Goal: Transaction & Acquisition: Purchase product/service

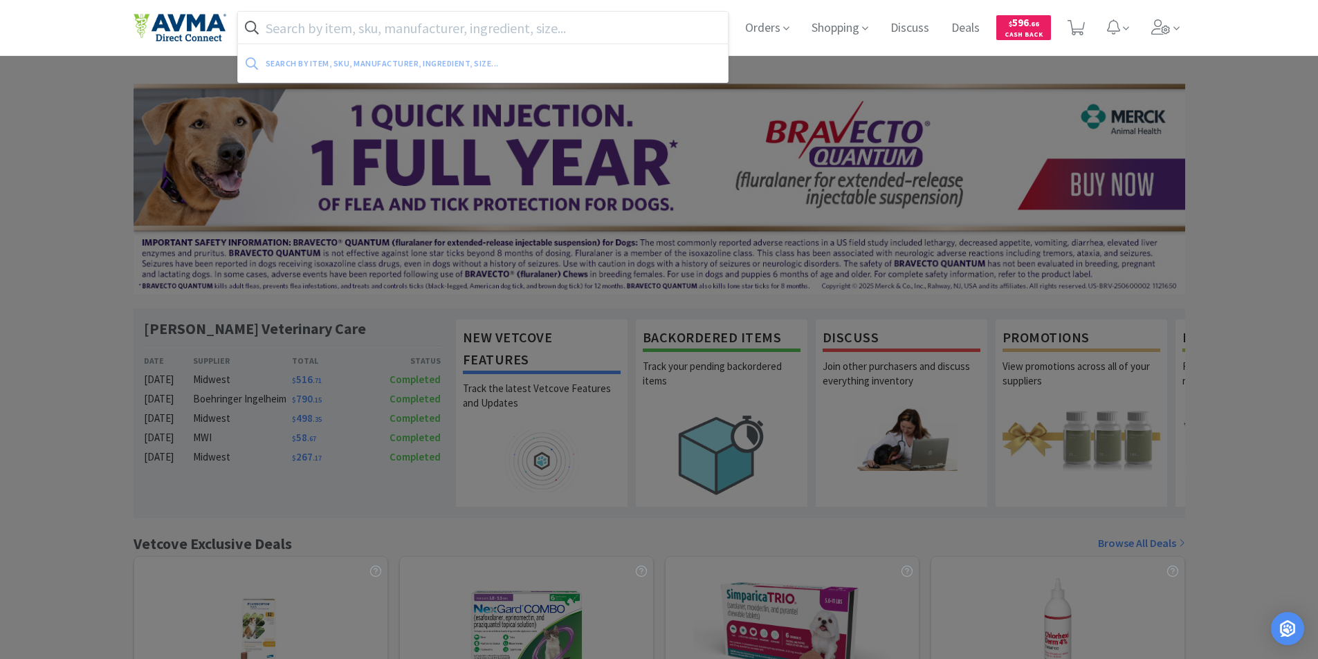
click at [304, 26] on input "text" at bounding box center [483, 28] width 490 height 32
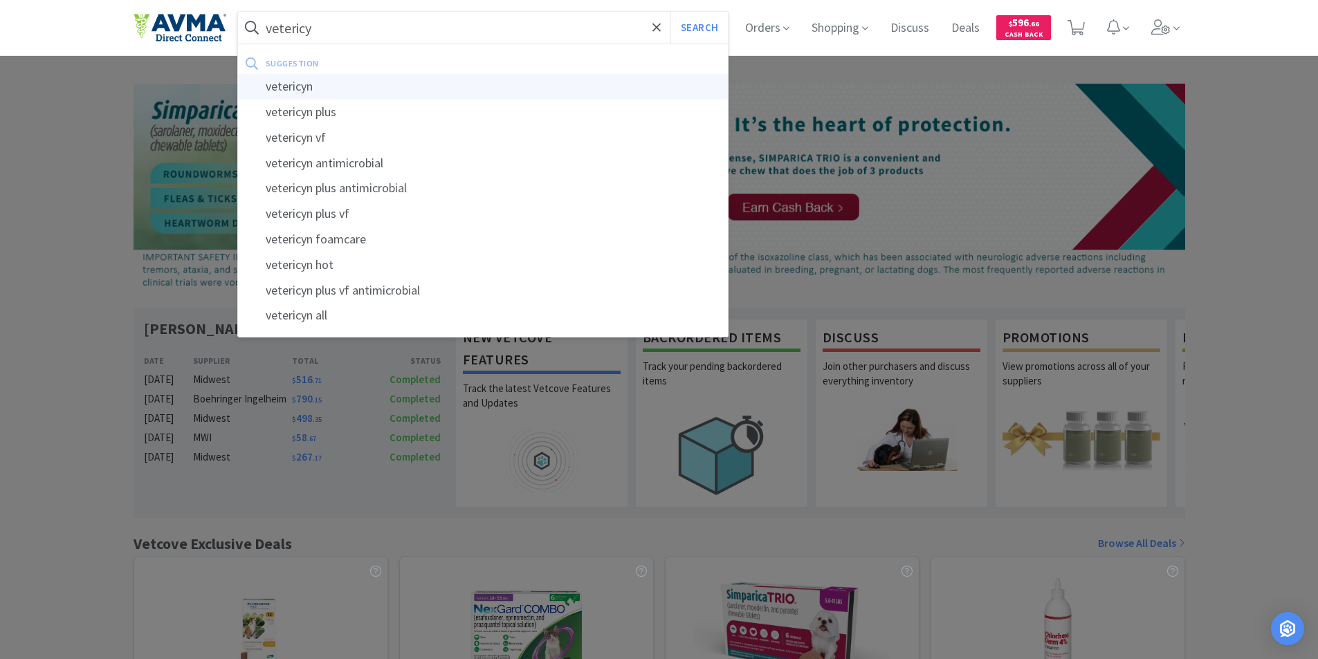
click at [297, 84] on div "vetericyn" at bounding box center [483, 87] width 490 height 26
type input "vetericyn"
click at [297, 84] on div at bounding box center [659, 329] width 1318 height 659
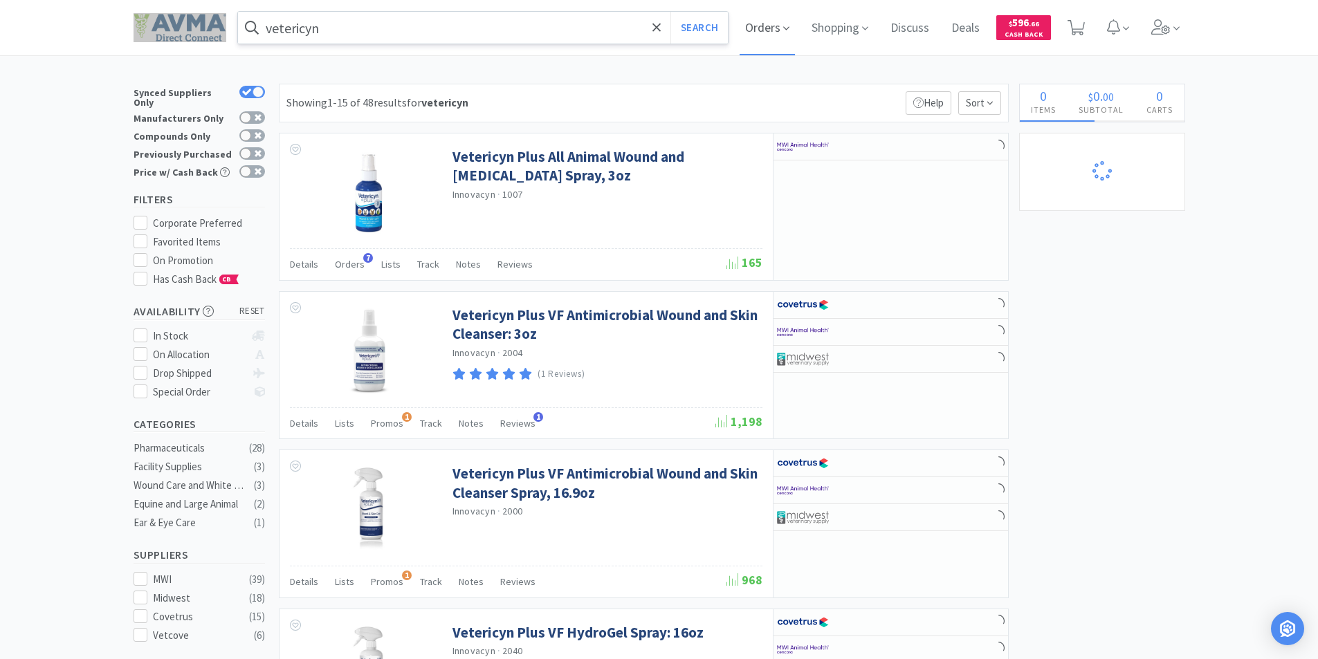
select select "1"
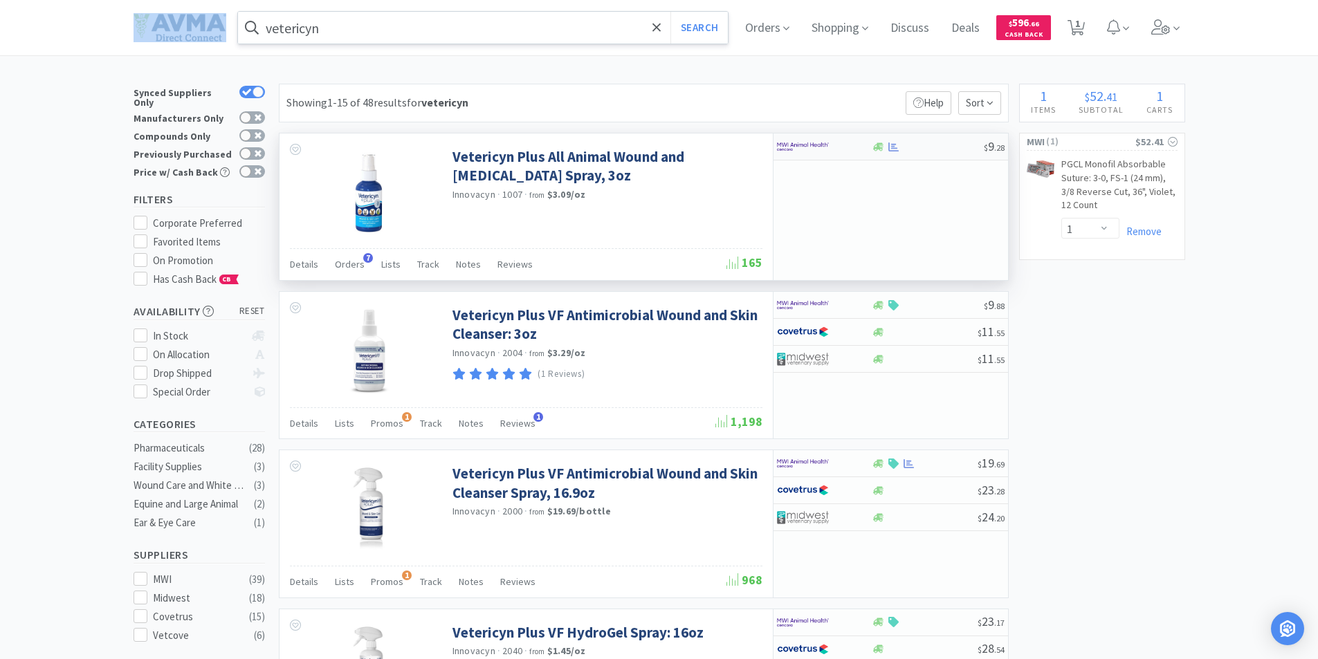
click at [793, 145] on img at bounding box center [803, 146] width 52 height 21
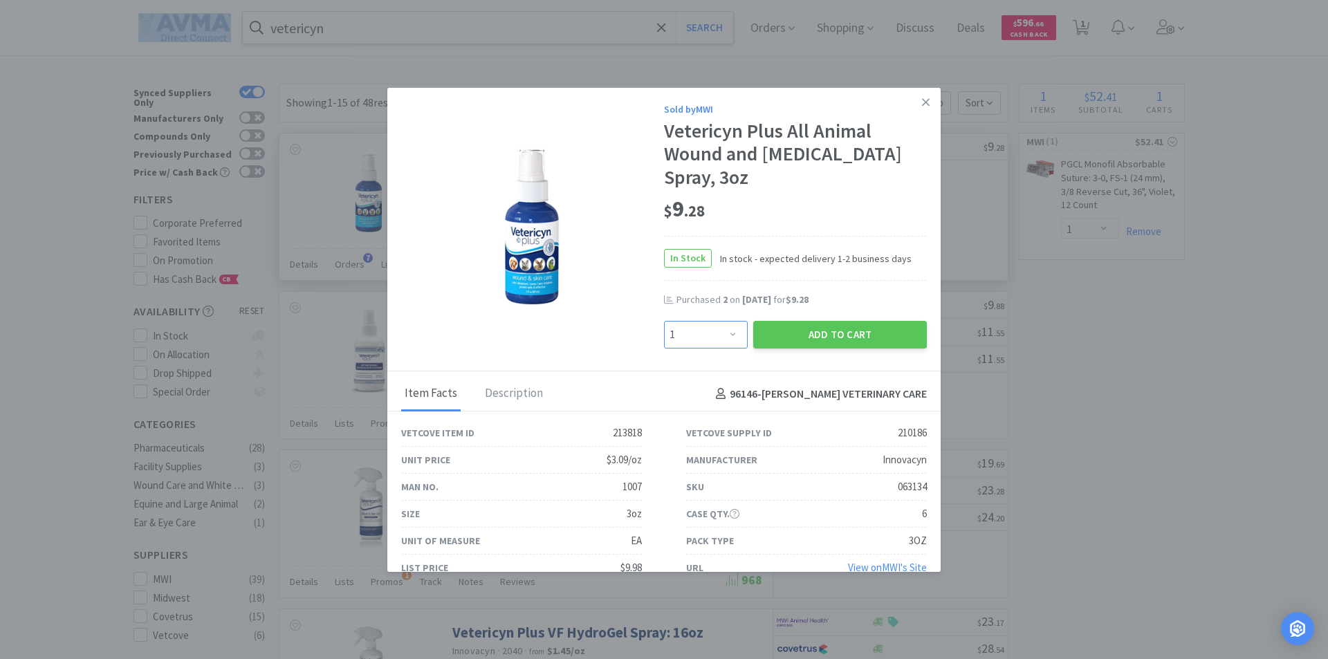
click at [726, 333] on select "Enter Quantity 1 2 3 4 5 6 7 8 9 10 11 12 13 14 15 16 17 18 19 20 Enter Quantity" at bounding box center [706, 335] width 84 height 28
select select "2"
click at [664, 321] on select "Enter Quantity 1 2 3 4 5 6 7 8 9 10 11 12 13 14 15 16 17 18 19 20 Enter Quantity" at bounding box center [706, 335] width 84 height 28
click at [821, 331] on button "Add to Cart" at bounding box center [840, 335] width 174 height 28
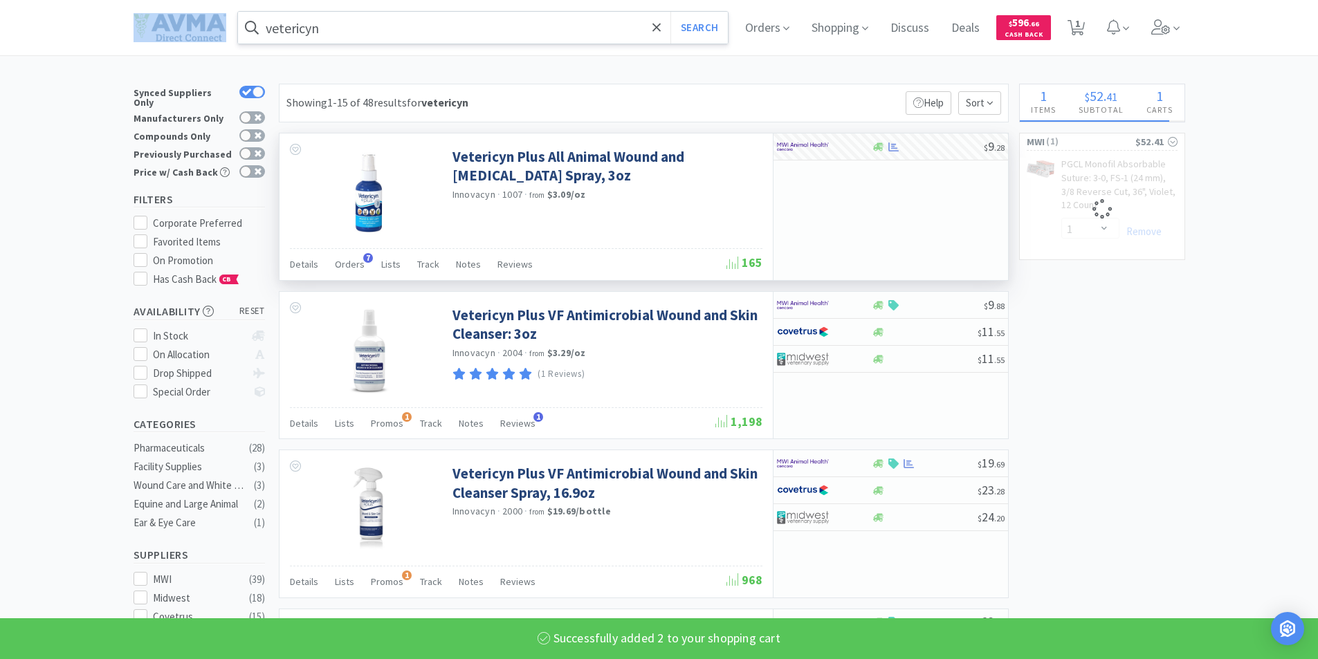
select select "2"
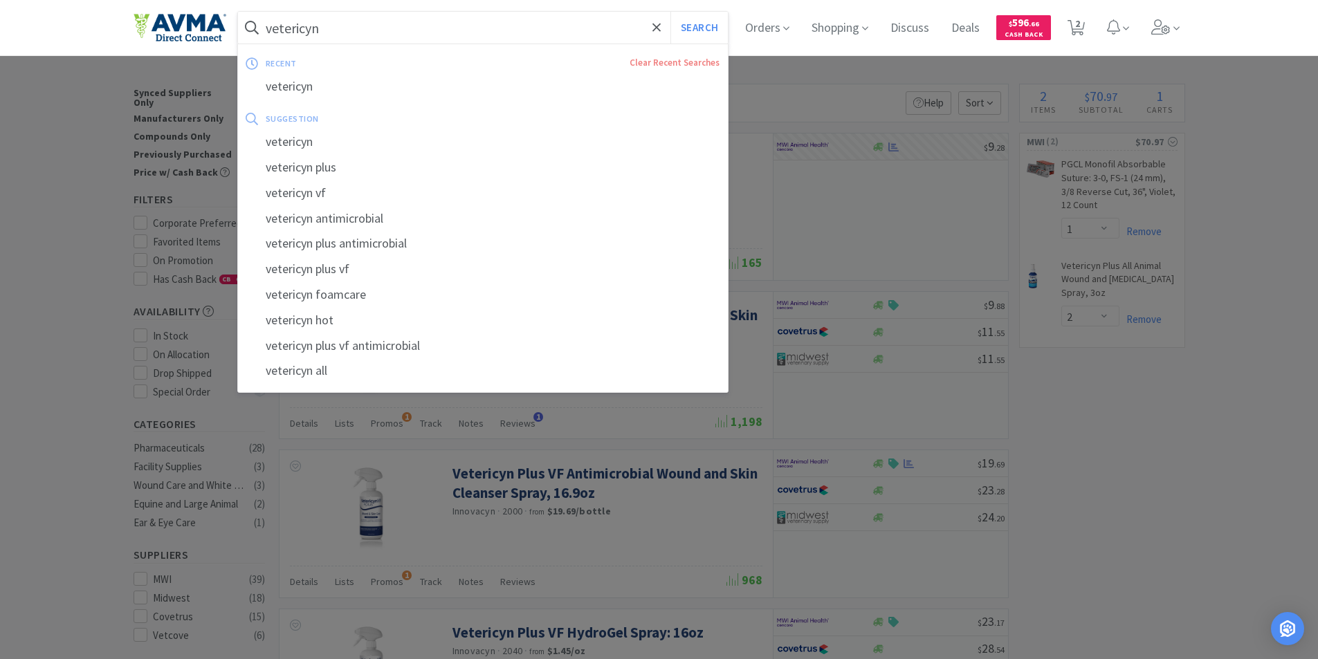
click at [380, 33] on input "vetericyn" at bounding box center [483, 28] width 490 height 32
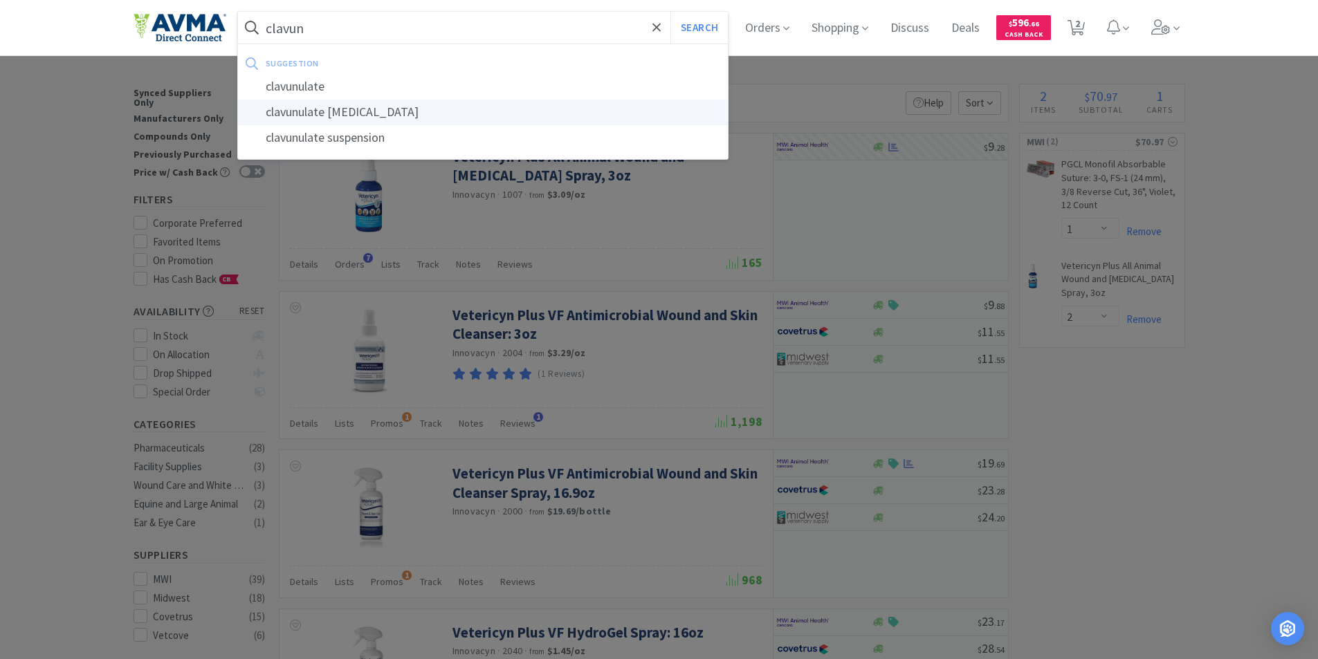
click at [367, 116] on div "clavunulate [MEDICAL_DATA]" at bounding box center [483, 113] width 490 height 26
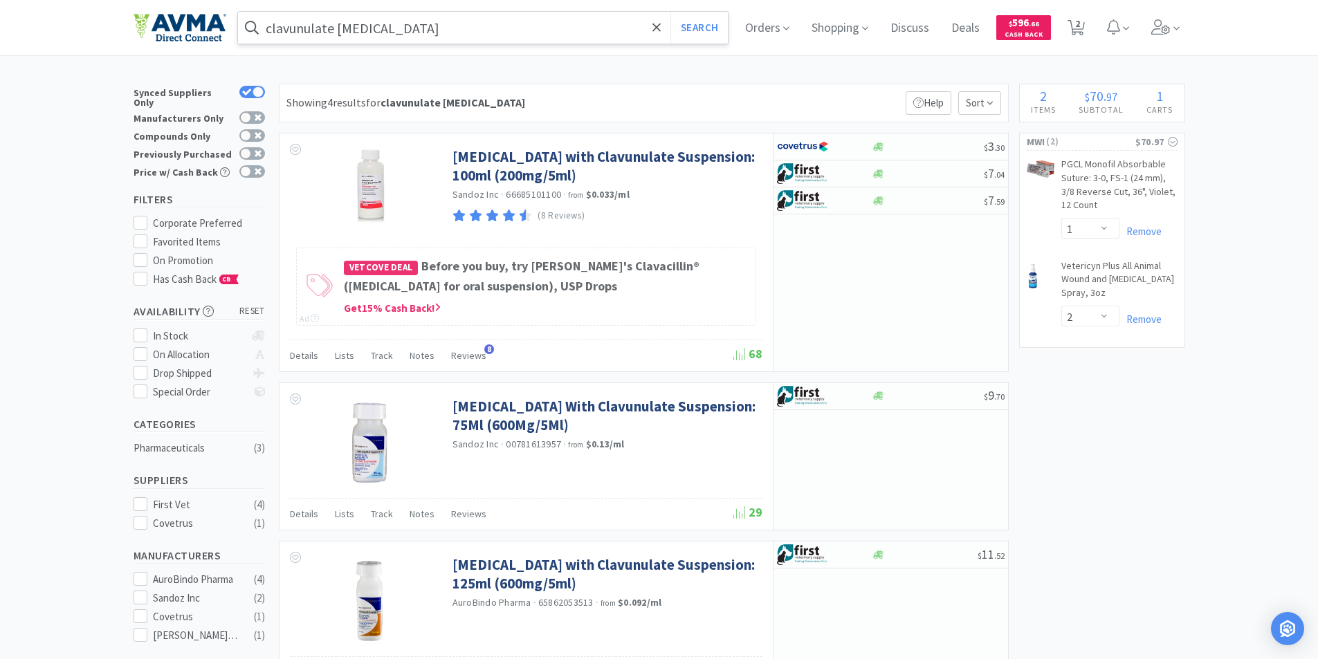
click at [423, 24] on input "clavunulate [MEDICAL_DATA]" at bounding box center [483, 28] width 490 height 32
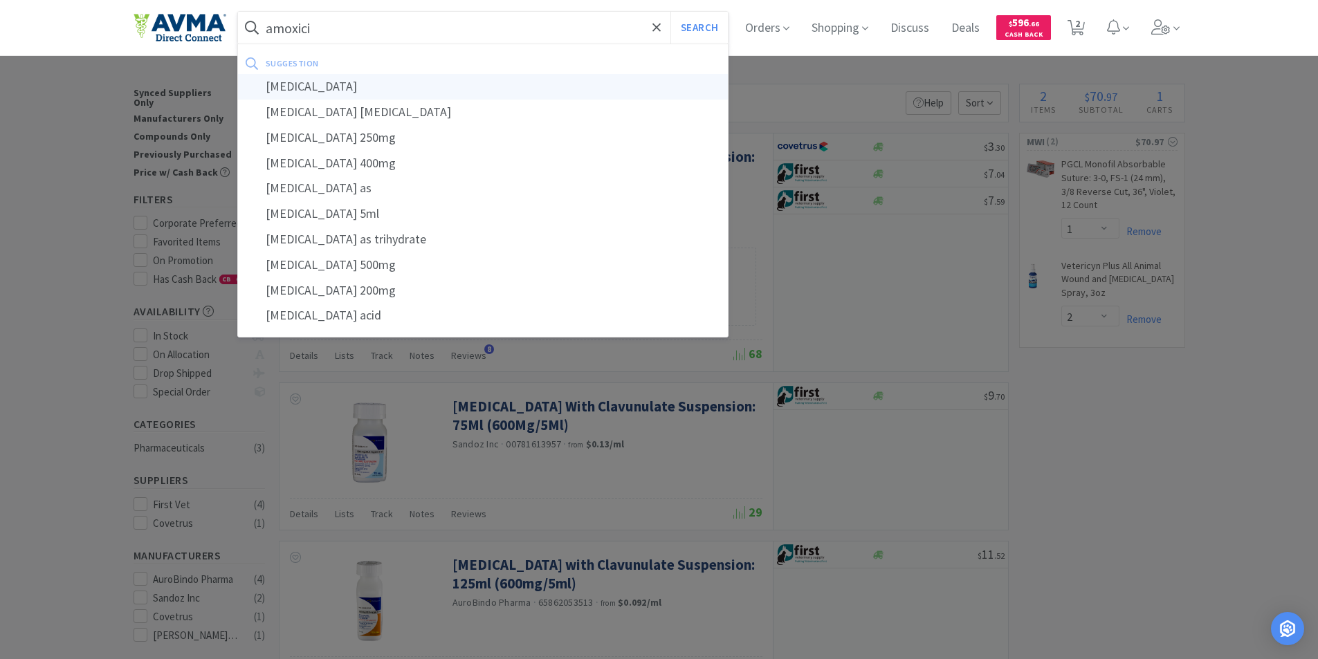
click at [298, 85] on div "[MEDICAL_DATA]" at bounding box center [483, 87] width 490 height 26
type input "[MEDICAL_DATA]"
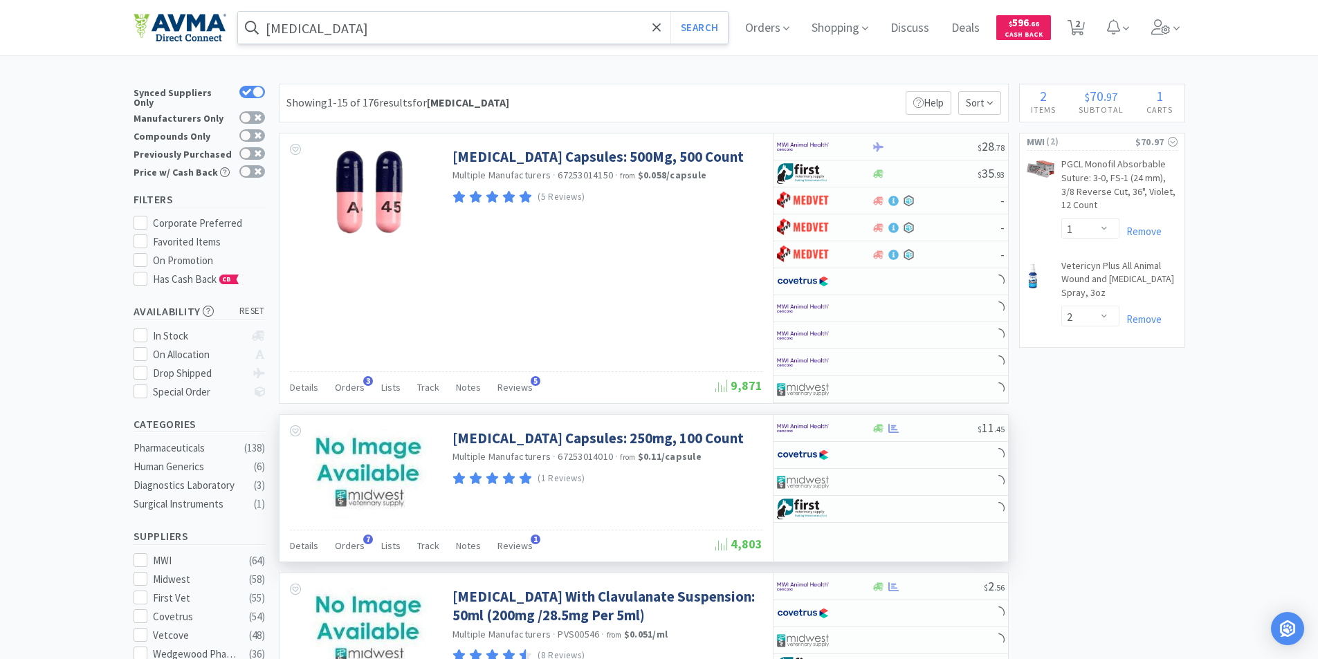
scroll to position [277, 0]
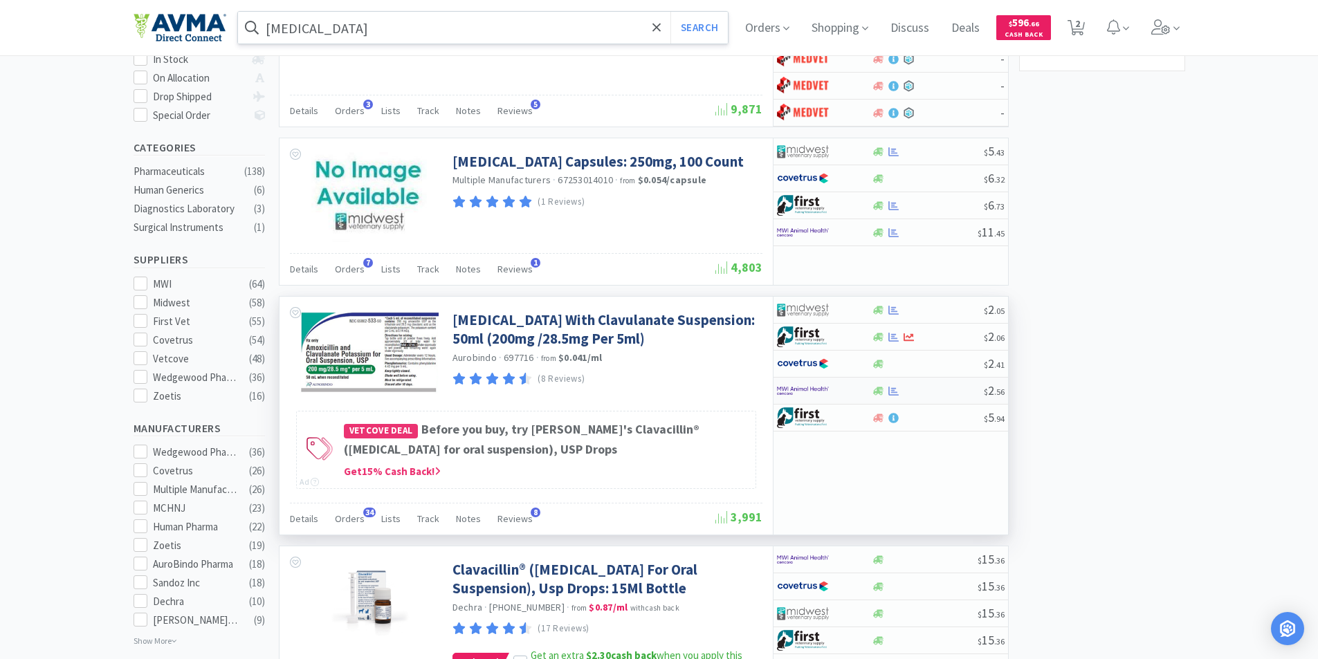
click at [797, 385] on img at bounding box center [803, 390] width 52 height 21
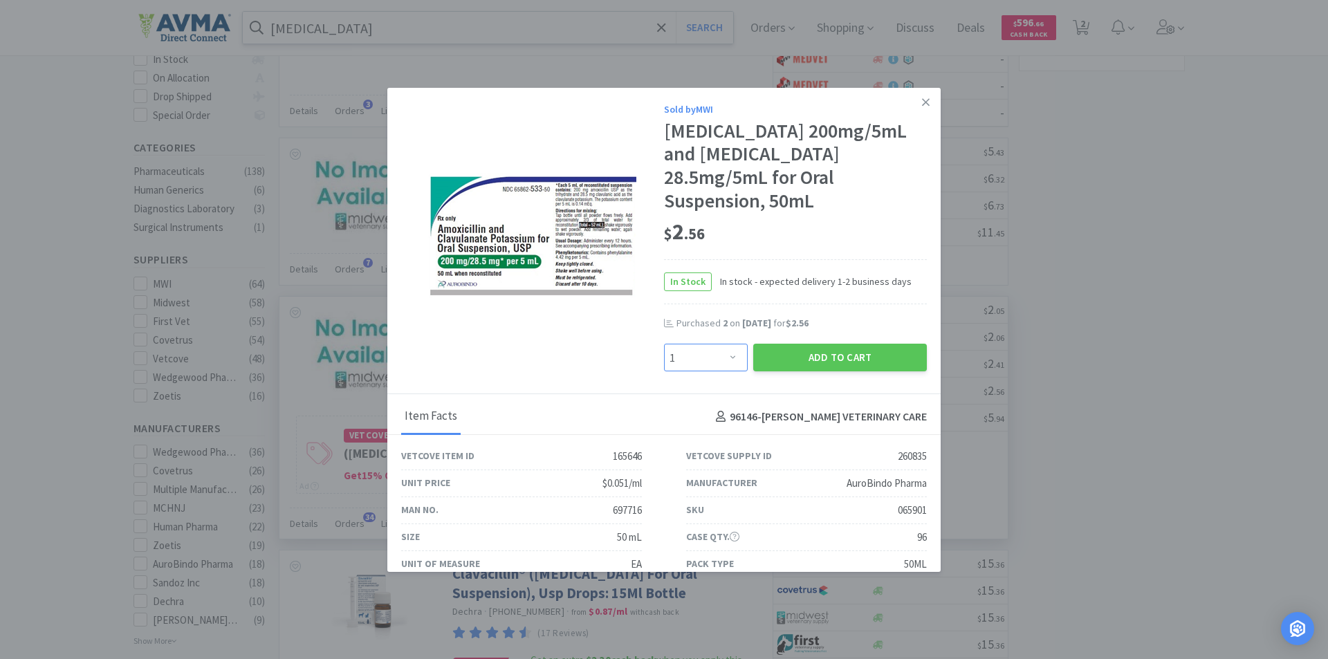
click at [728, 355] on select "Enter Quantity 1 2 3 4 5 6 7 8 9 10 11 12 13 14 15 16 17 18 19 20 Enter Quantity" at bounding box center [706, 358] width 84 height 28
select select "2"
click at [664, 344] on select "Enter Quantity 1 2 3 4 5 6 7 8 9 10 11 12 13 14 15 16 17 18 19 20 Enter Quantity" at bounding box center [706, 358] width 84 height 28
click at [807, 354] on button "Add to Cart" at bounding box center [840, 358] width 174 height 28
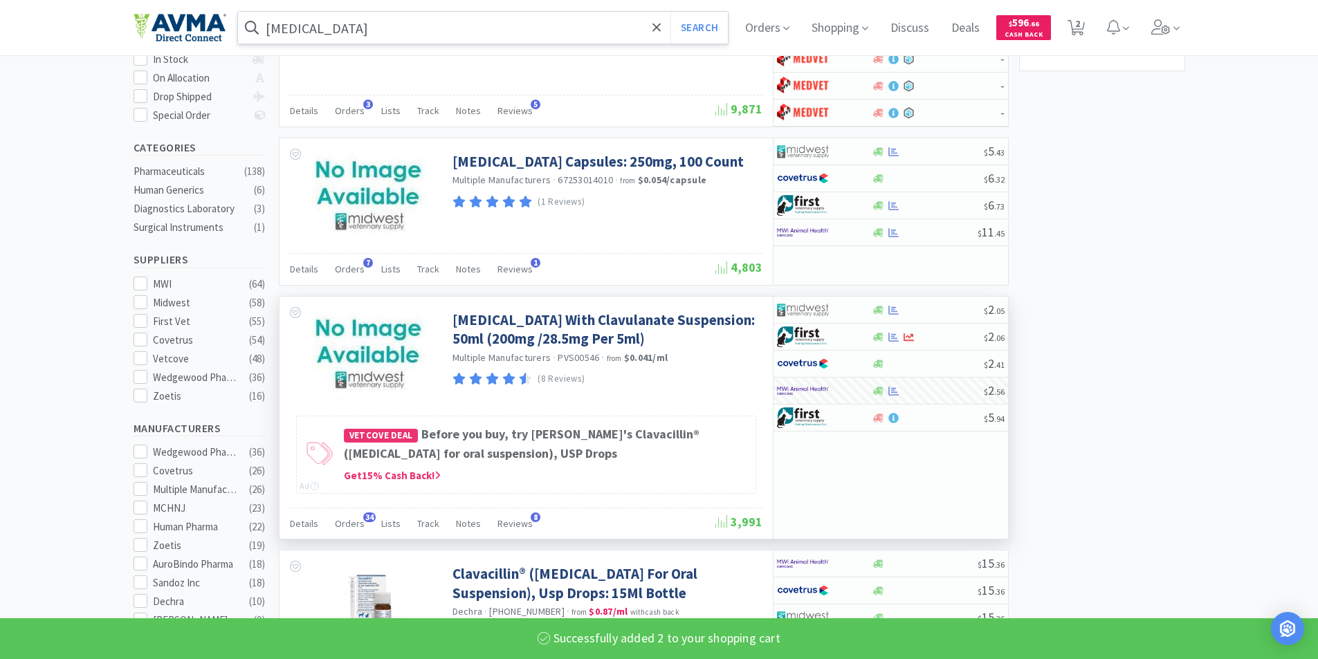
select select "2"
select select "1"
select select "2"
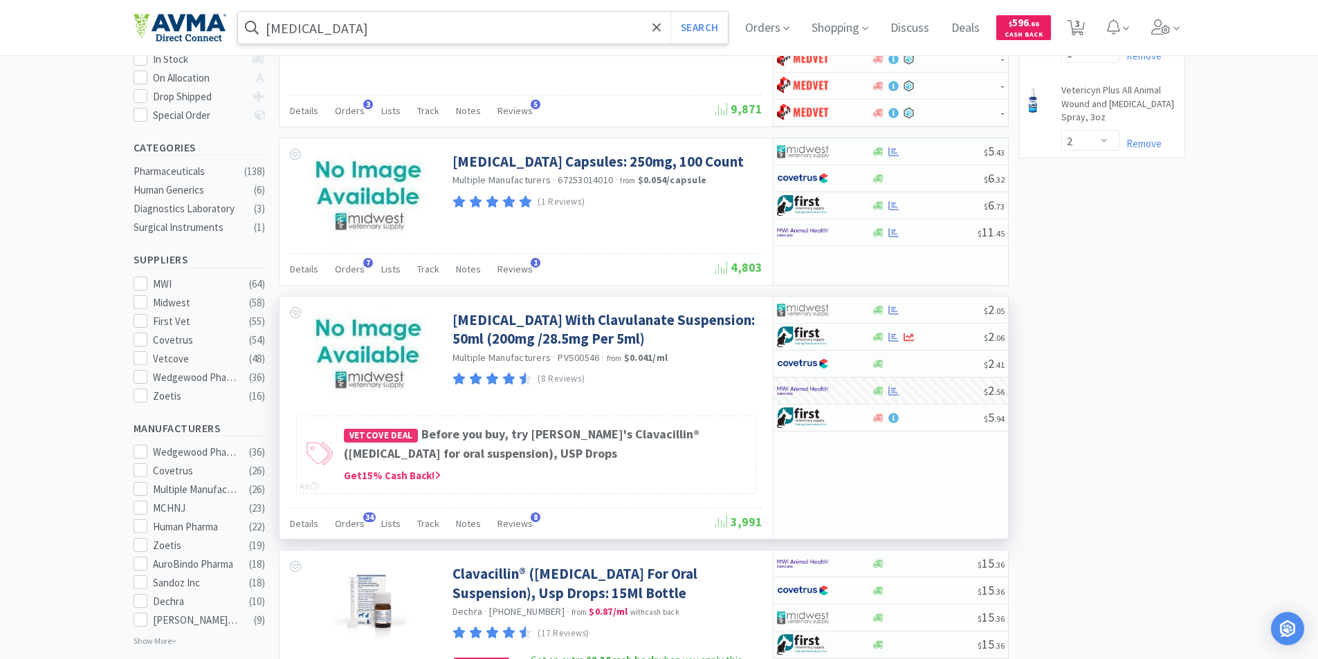
click at [336, 24] on input "[MEDICAL_DATA]" at bounding box center [483, 28] width 490 height 32
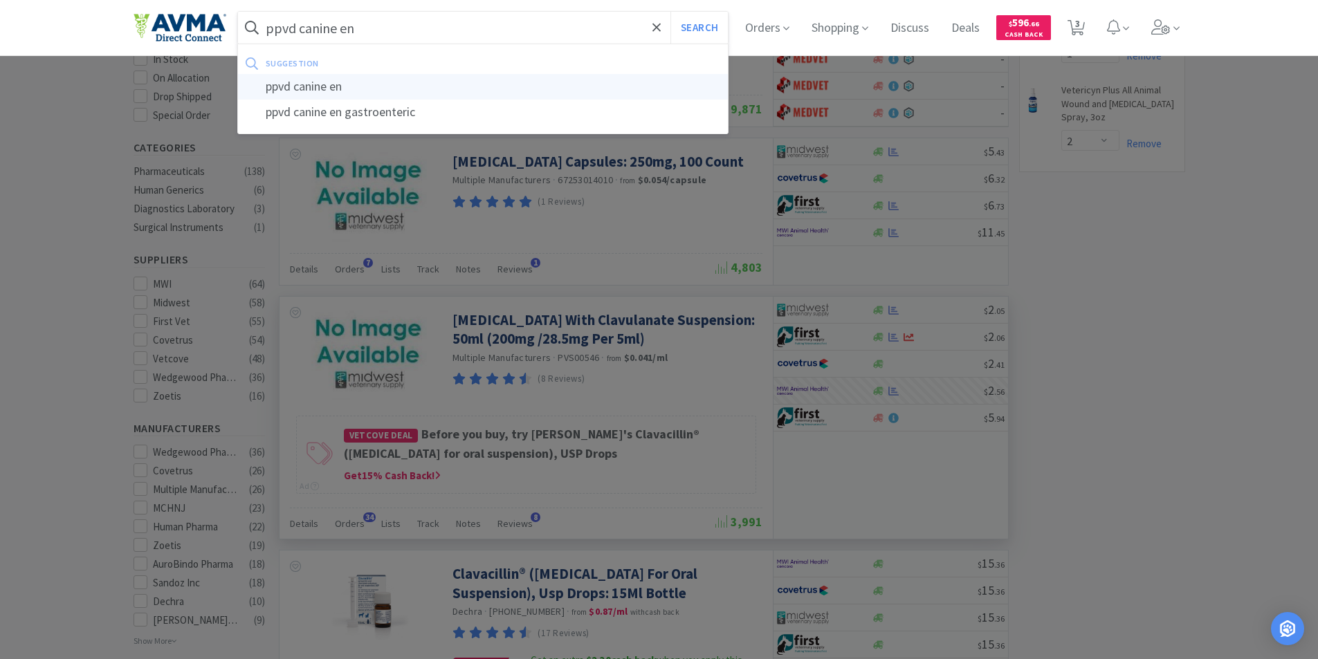
type input "ppvd canine en"
click at [313, 83] on div "ppvd canine en" at bounding box center [483, 87] width 490 height 26
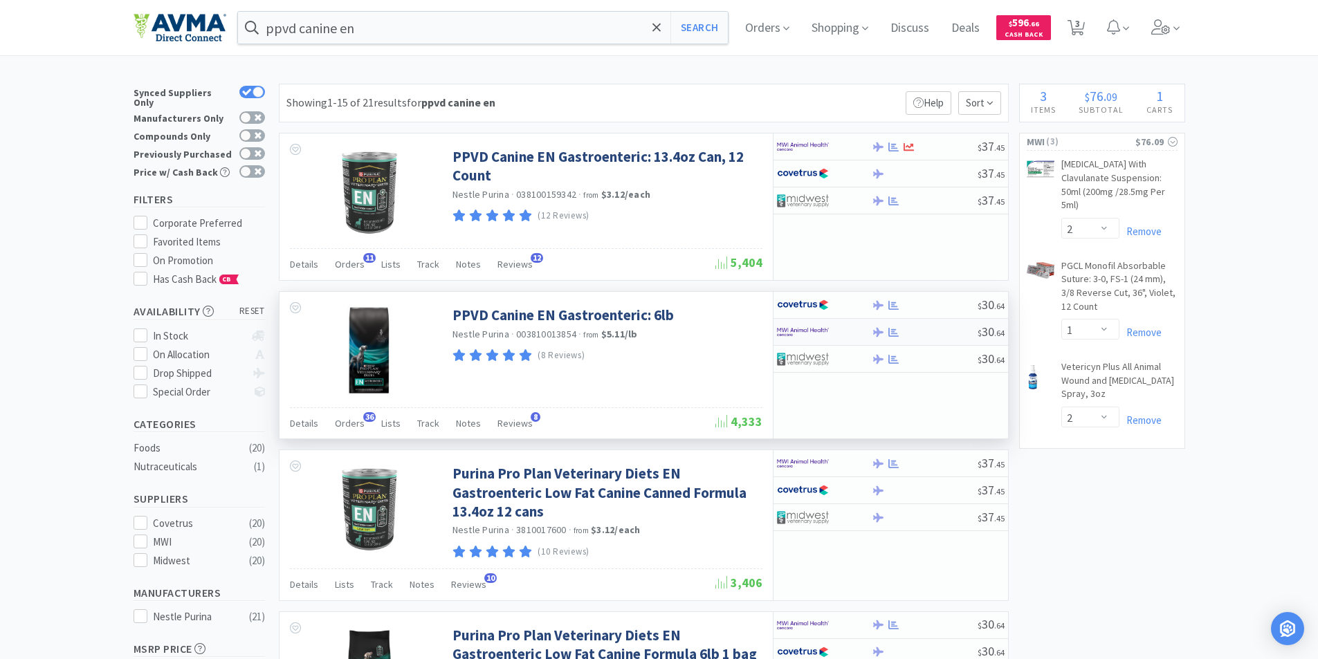
click at [798, 328] on img at bounding box center [803, 332] width 52 height 21
select select "1"
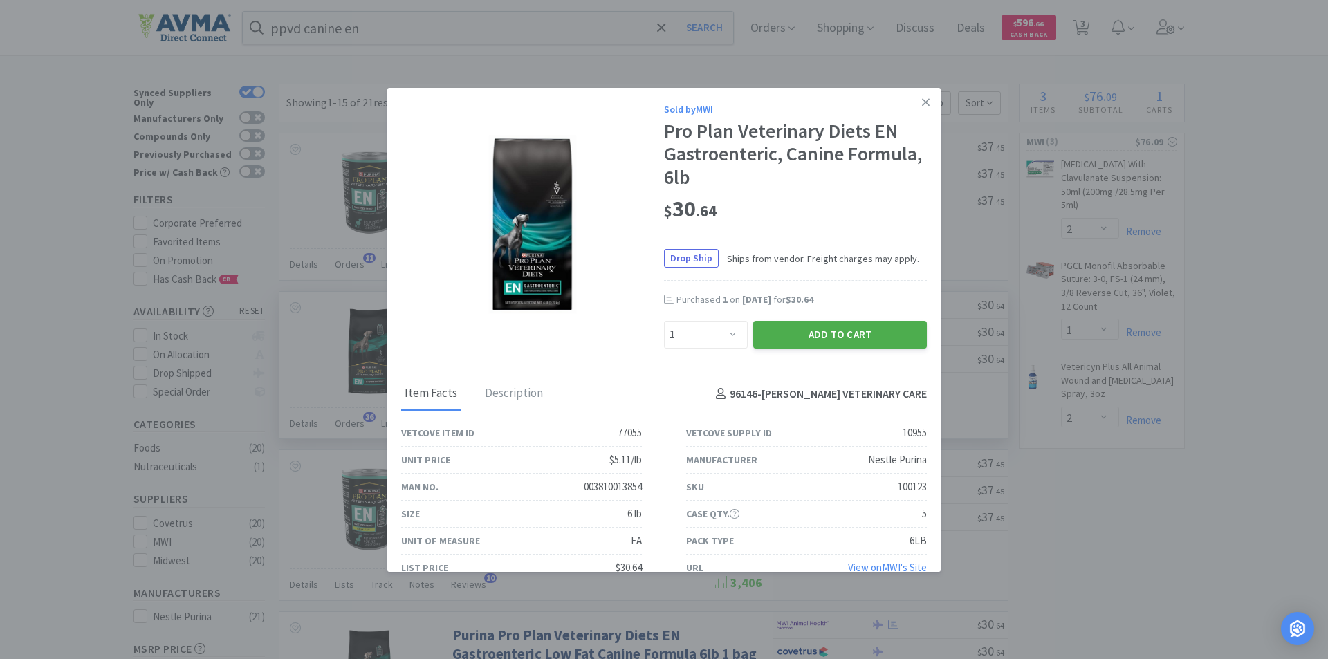
click at [809, 331] on button "Add to Cart" at bounding box center [840, 335] width 174 height 28
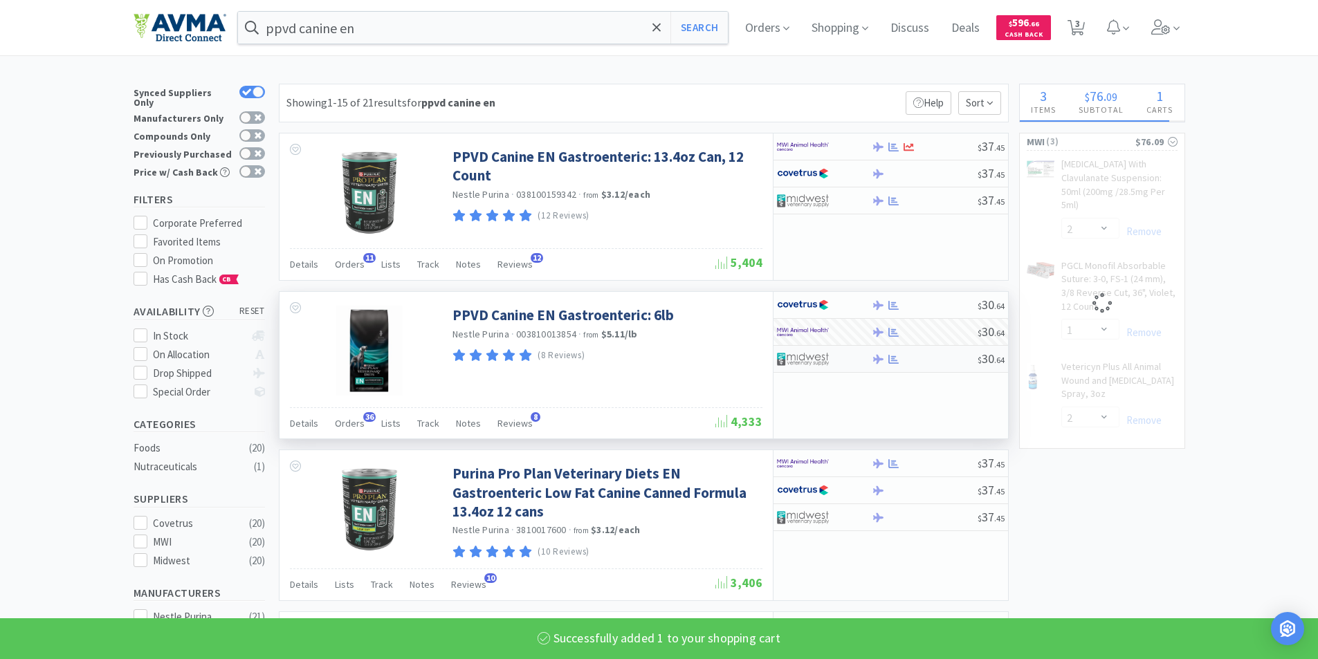
select select "1"
select select "2"
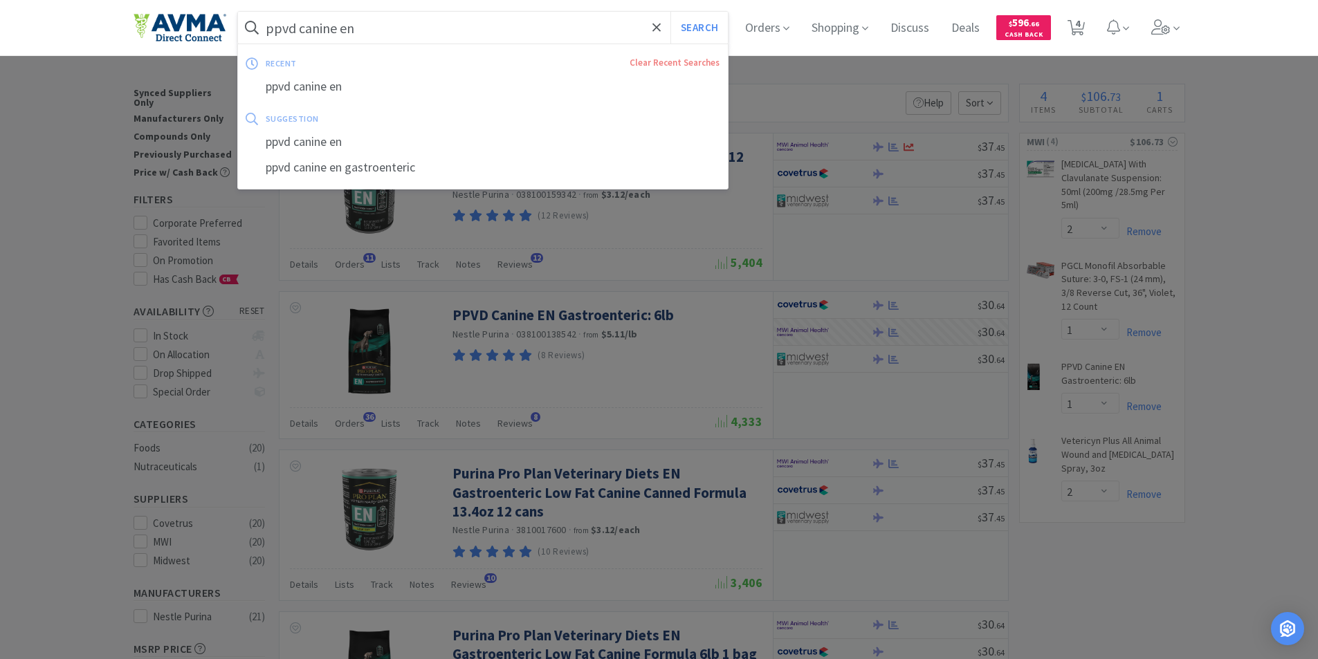
click at [392, 30] on input "ppvd canine en" at bounding box center [483, 28] width 490 height 32
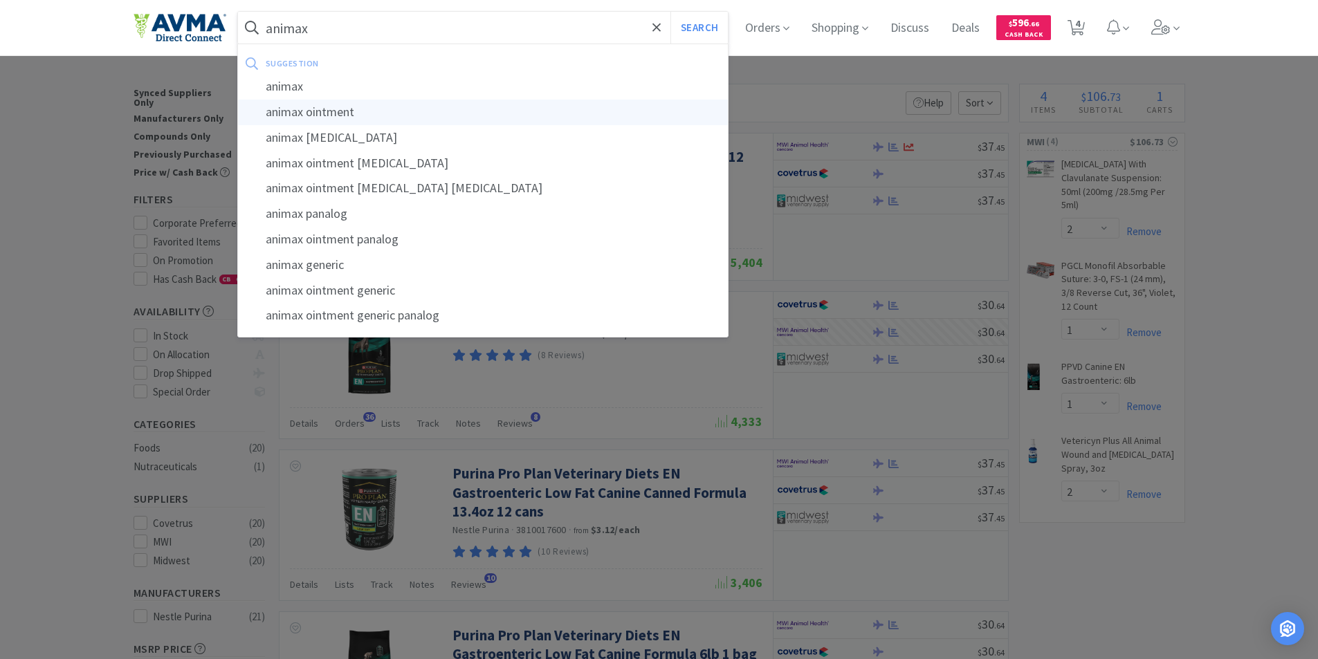
click at [338, 109] on div "animax ointment" at bounding box center [483, 113] width 490 height 26
type input "animax ointment"
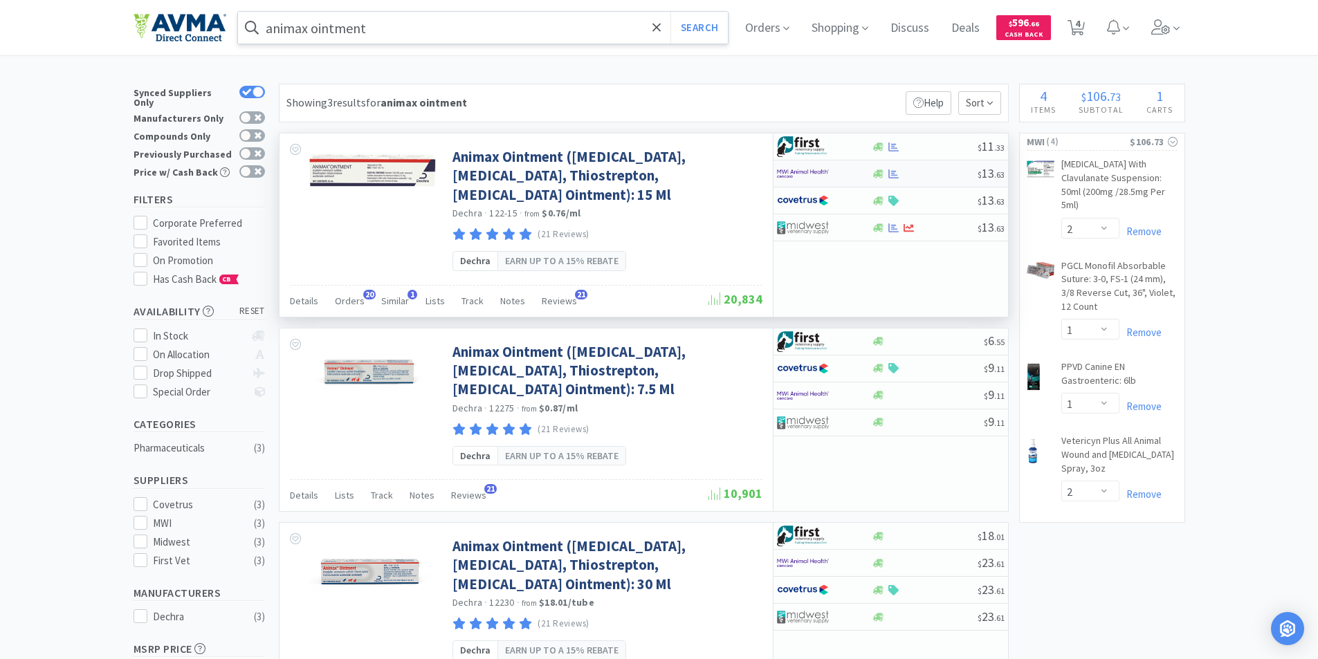
click at [797, 169] on img at bounding box center [803, 173] width 52 height 21
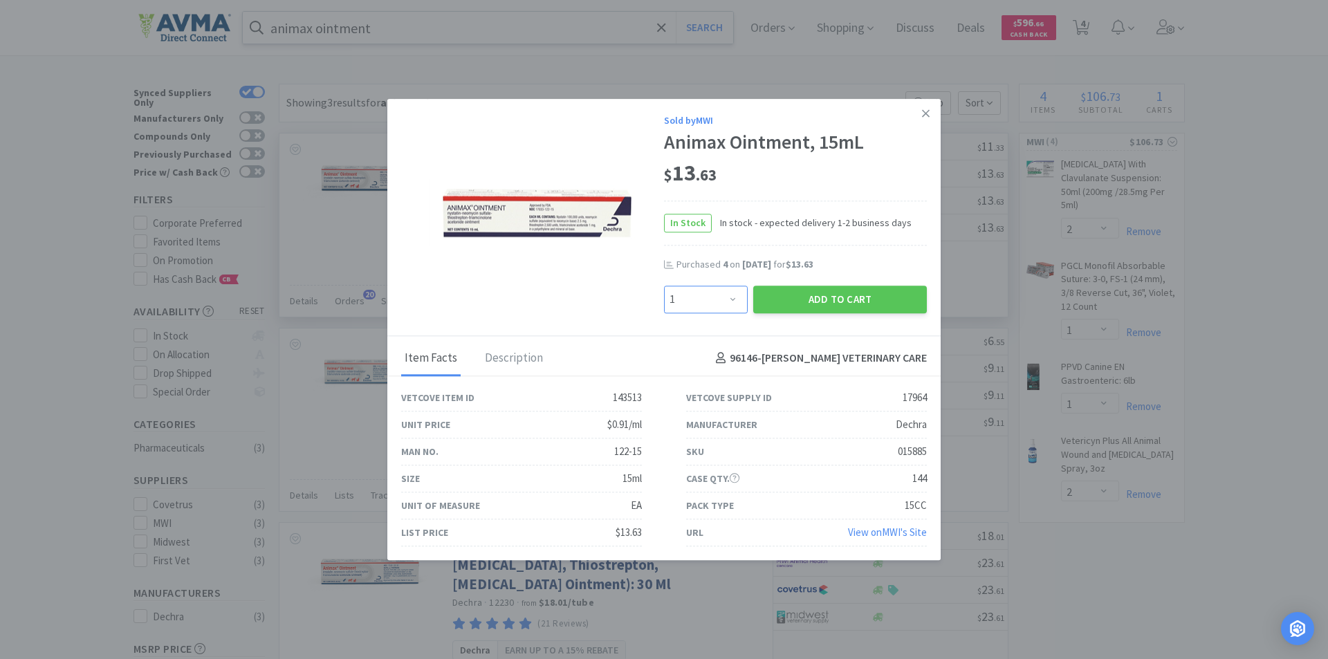
click at [733, 302] on select "Enter Quantity 1 2 3 4 5 6 7 8 9 10 11 12 13 14 15 16 17 18 19 20 Enter Quantity" at bounding box center [706, 300] width 84 height 28
select select "4"
click at [664, 286] on select "Enter Quantity 1 2 3 4 5 6 7 8 9 10 11 12 13 14 15 16 17 18 19 20 Enter Quantity" at bounding box center [706, 300] width 84 height 28
click at [805, 293] on button "Add to Cart" at bounding box center [840, 300] width 174 height 28
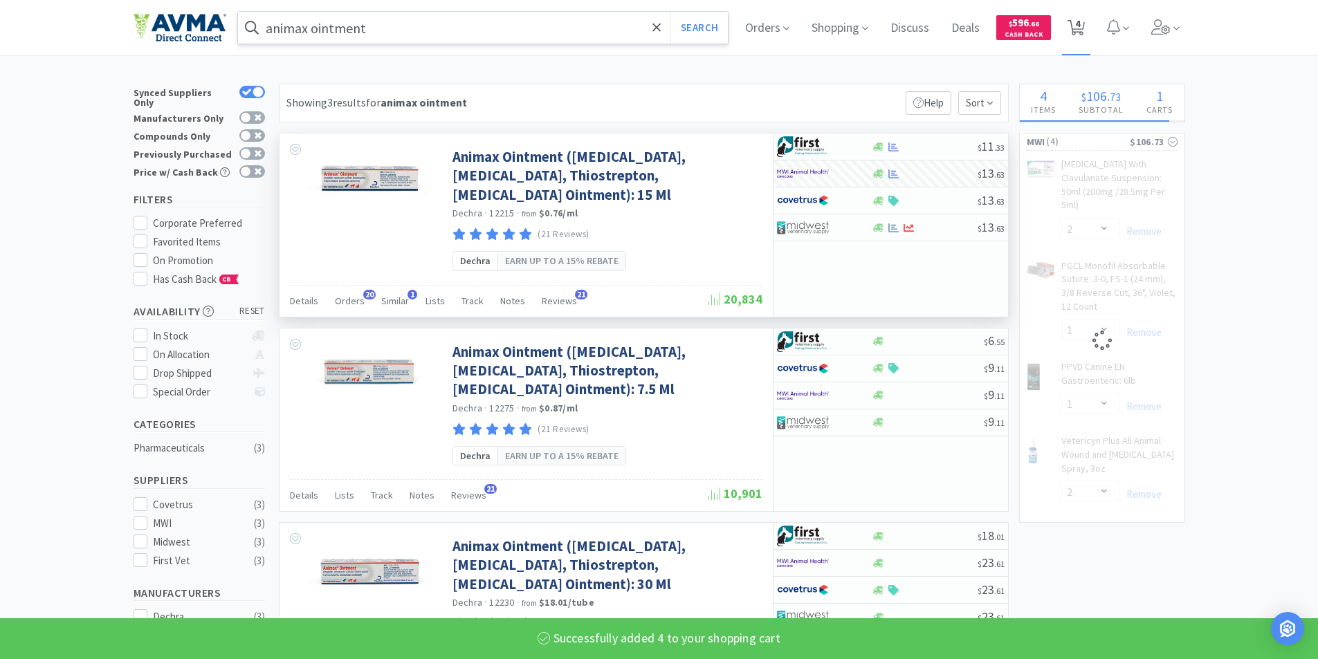
select select "4"
select select "1"
select select "2"
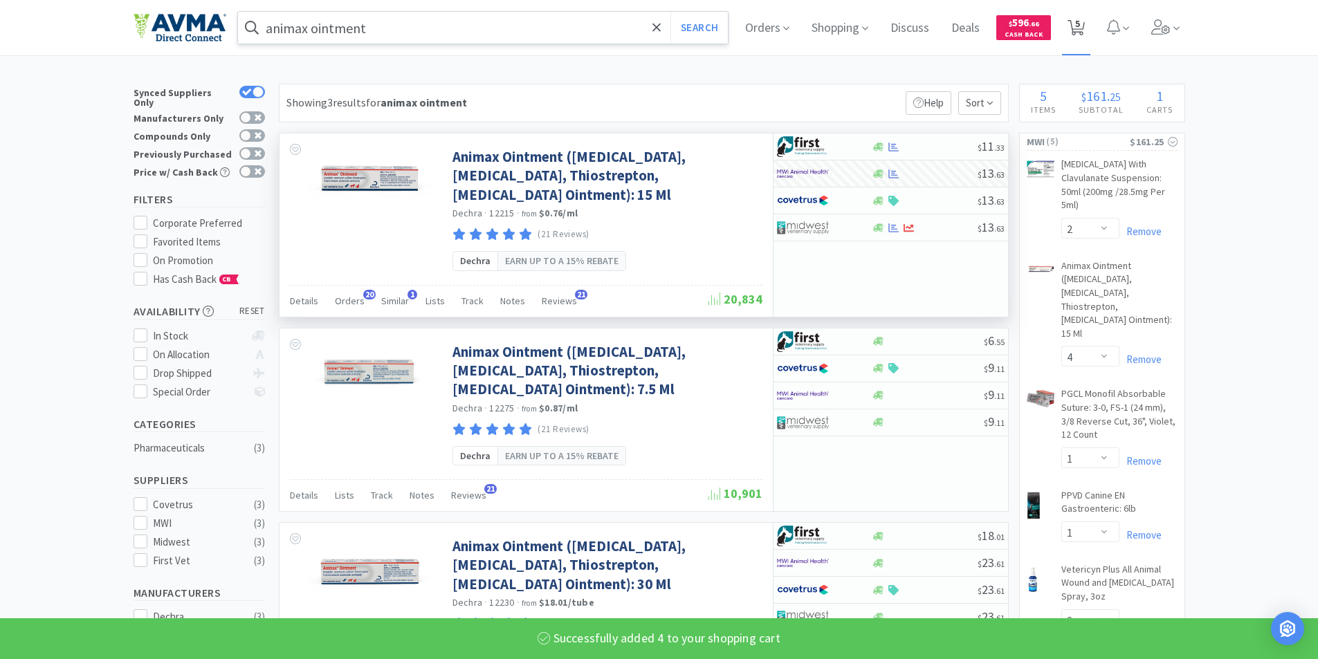
click at [1080, 26] on span "5" at bounding box center [1077, 23] width 5 height 55
select select "2"
select select "4"
select select "1"
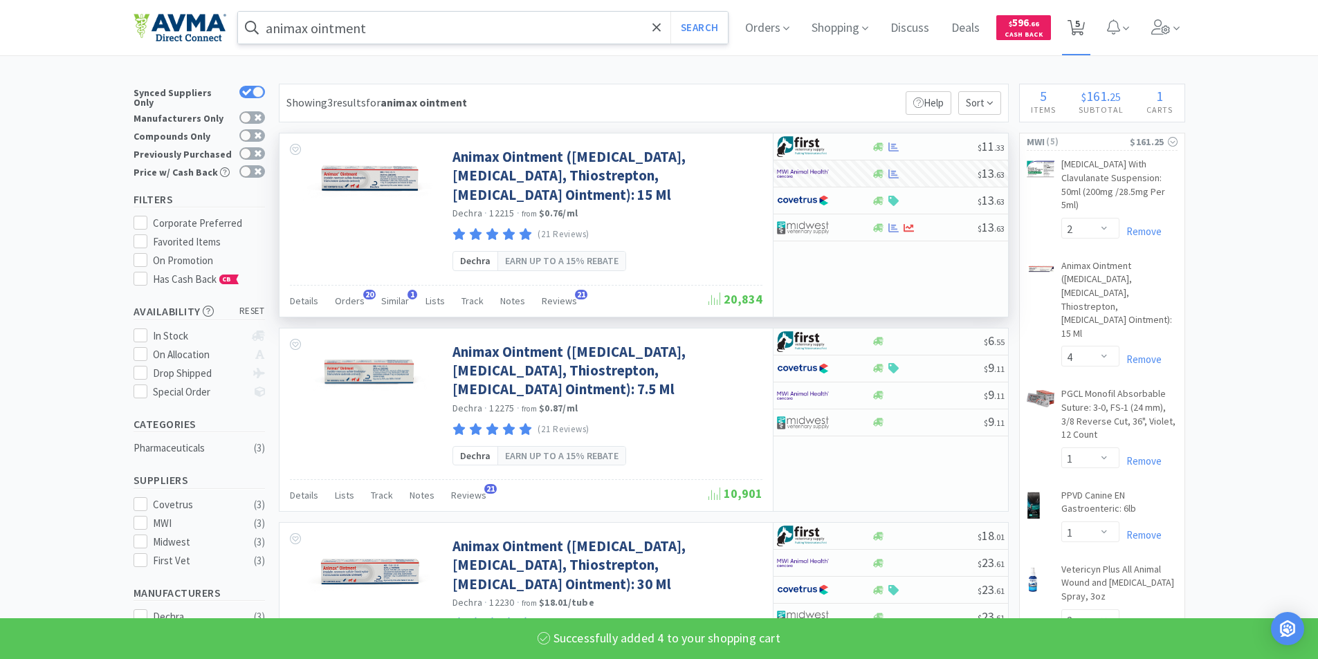
select select "2"
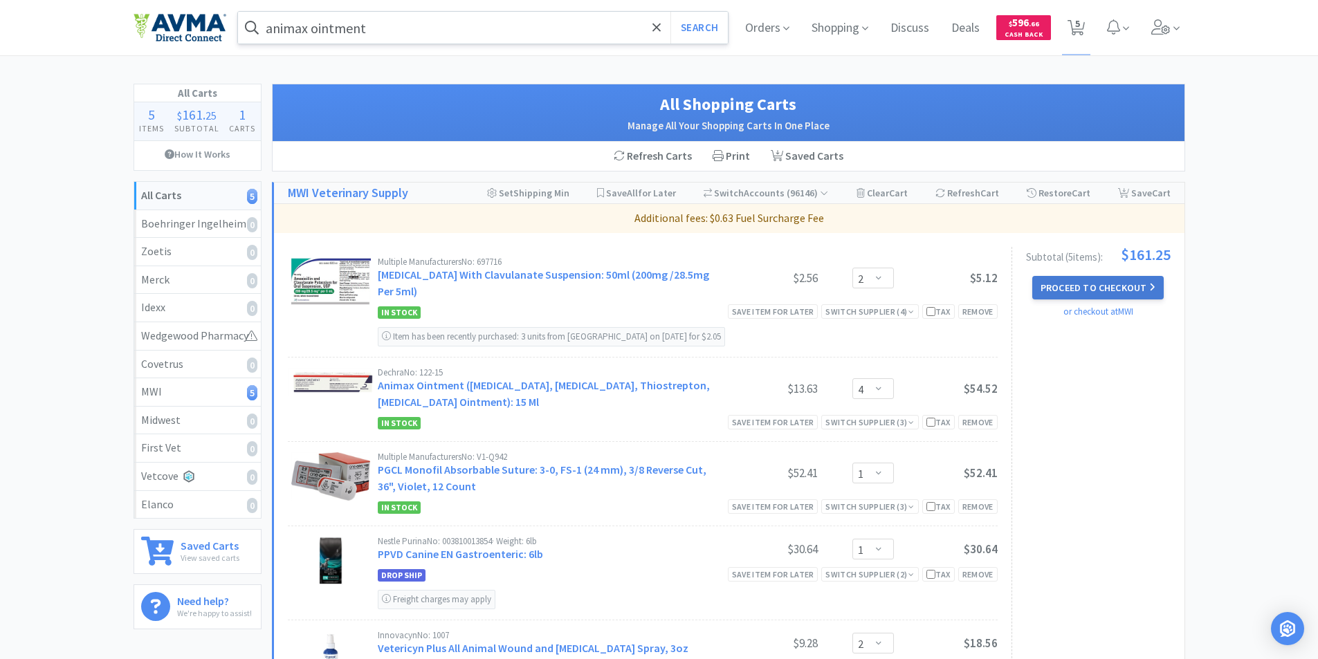
click at [1081, 282] on button "Proceed to Checkout" at bounding box center [1097, 288] width 131 height 24
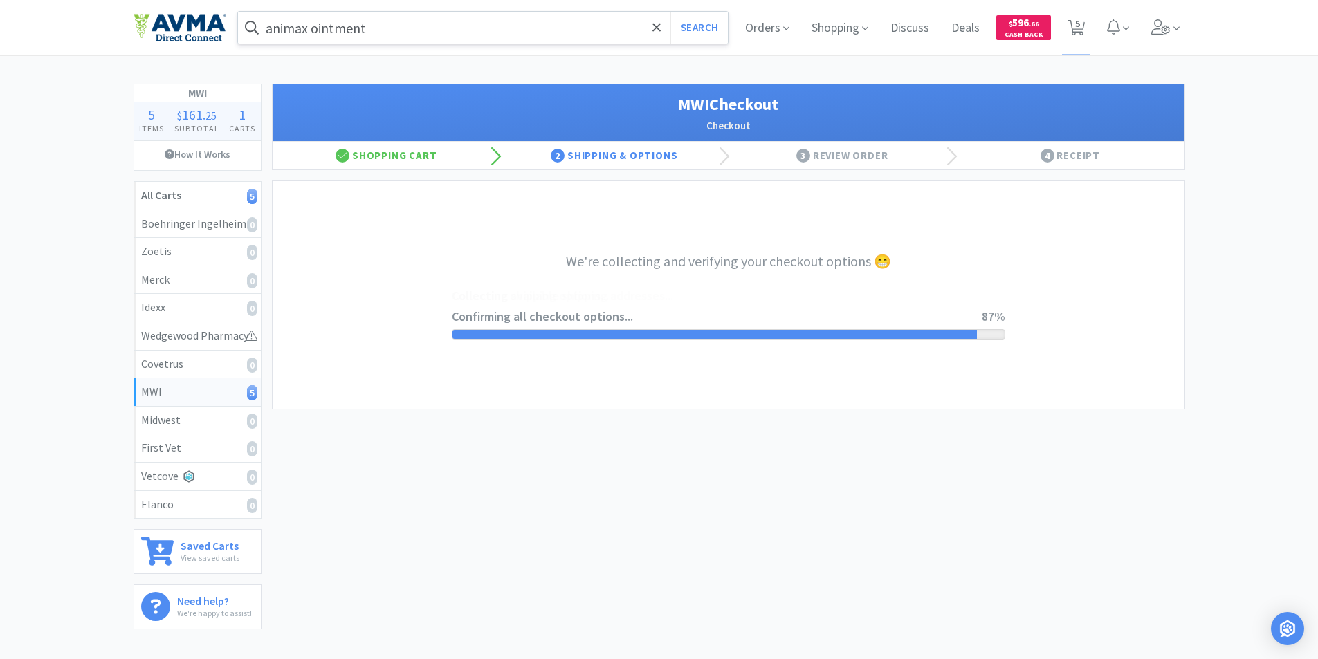
select select "STD_"
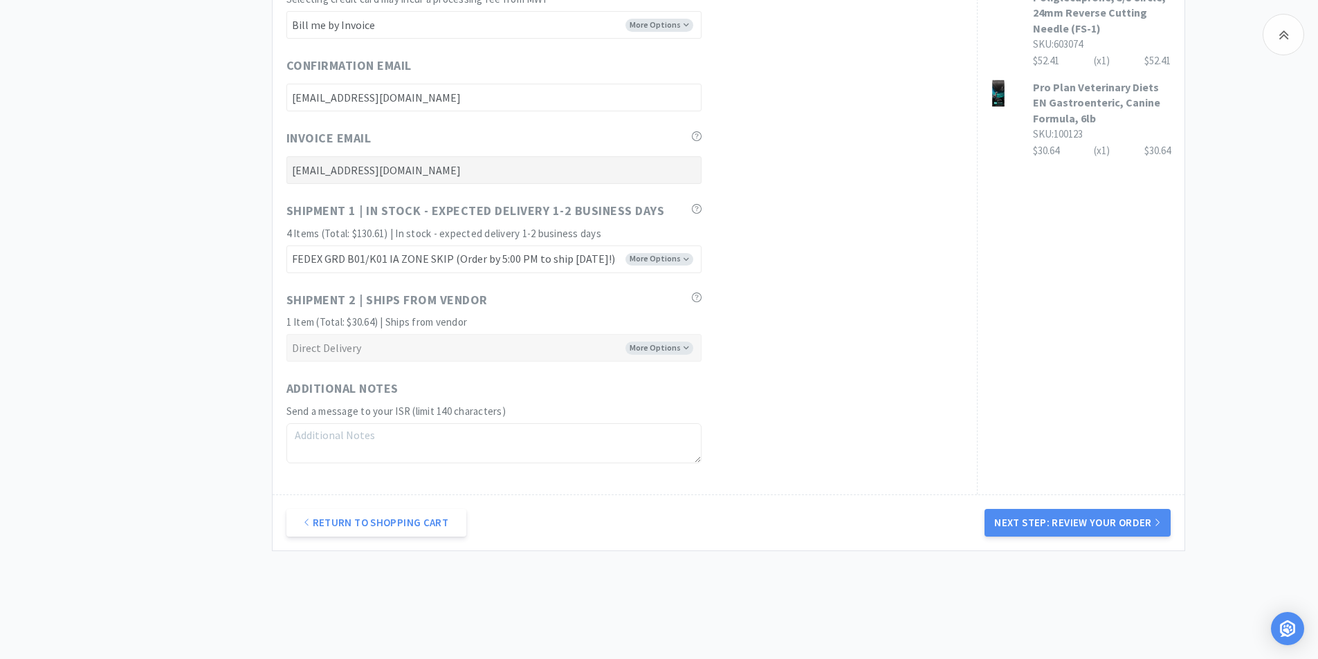
click at [1042, 523] on button "Next Step: Review Your Order" at bounding box center [1076, 523] width 185 height 28
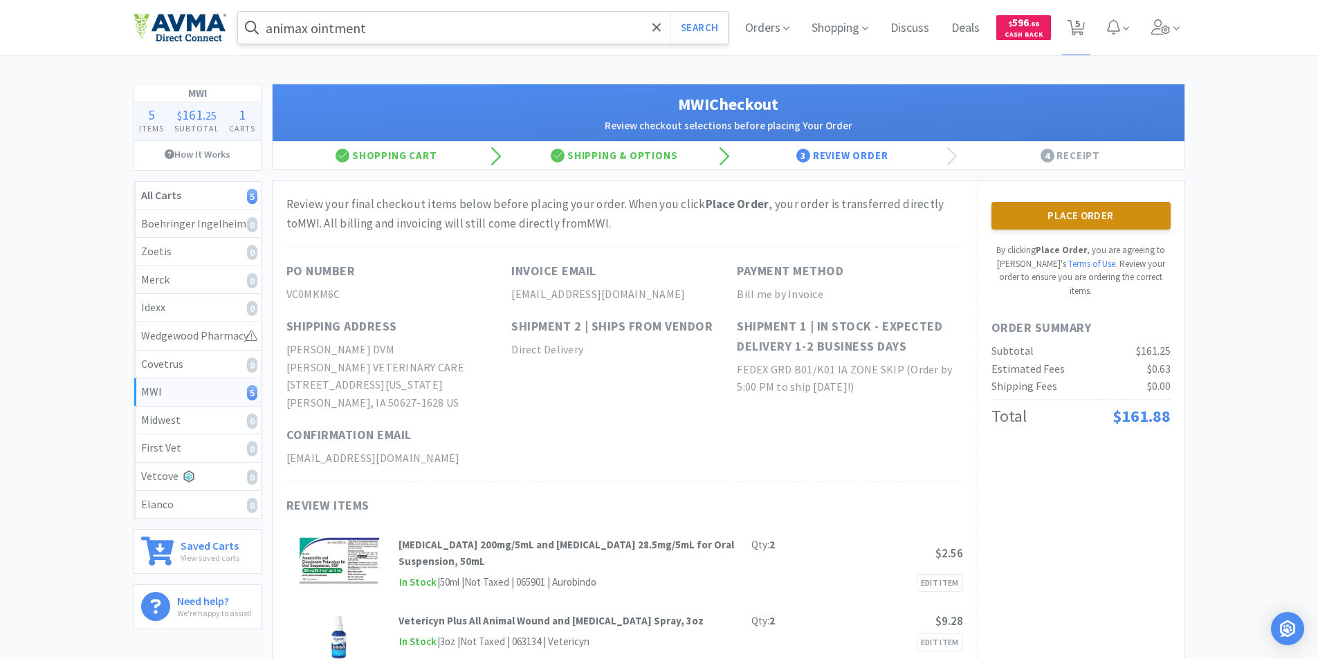
click at [1056, 205] on button "Place Order" at bounding box center [1080, 216] width 179 height 28
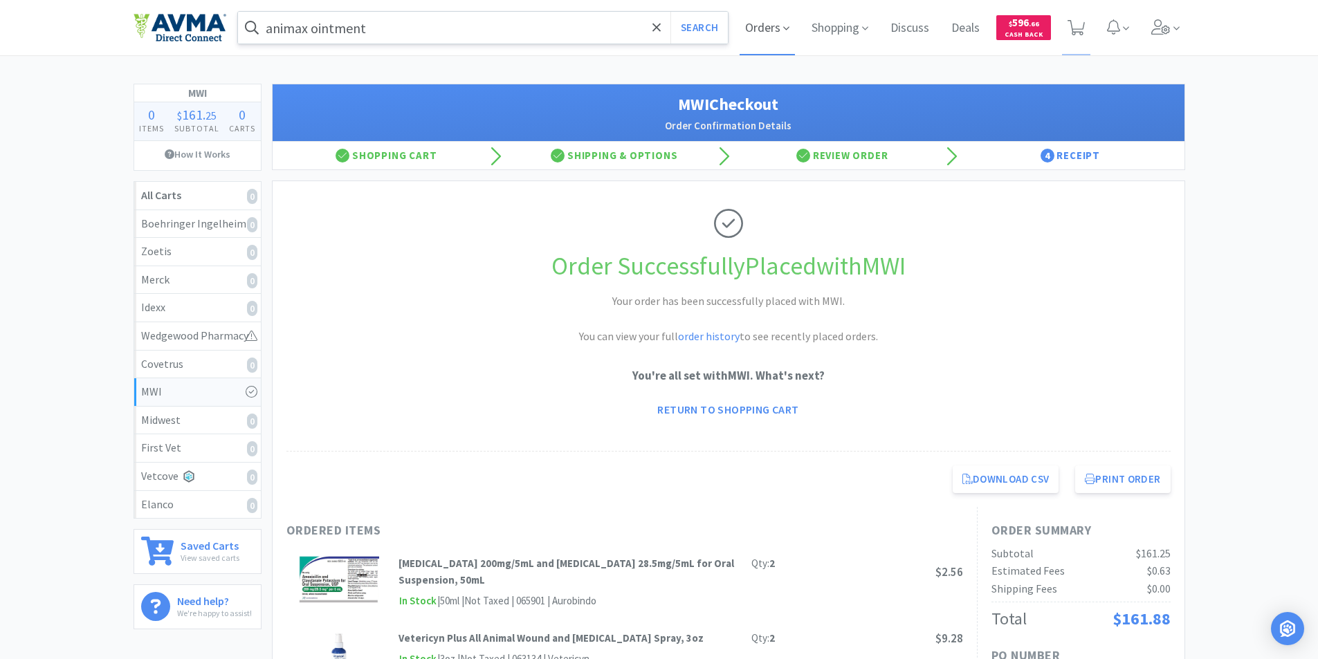
click at [756, 28] on span "Orders" at bounding box center [766, 27] width 55 height 55
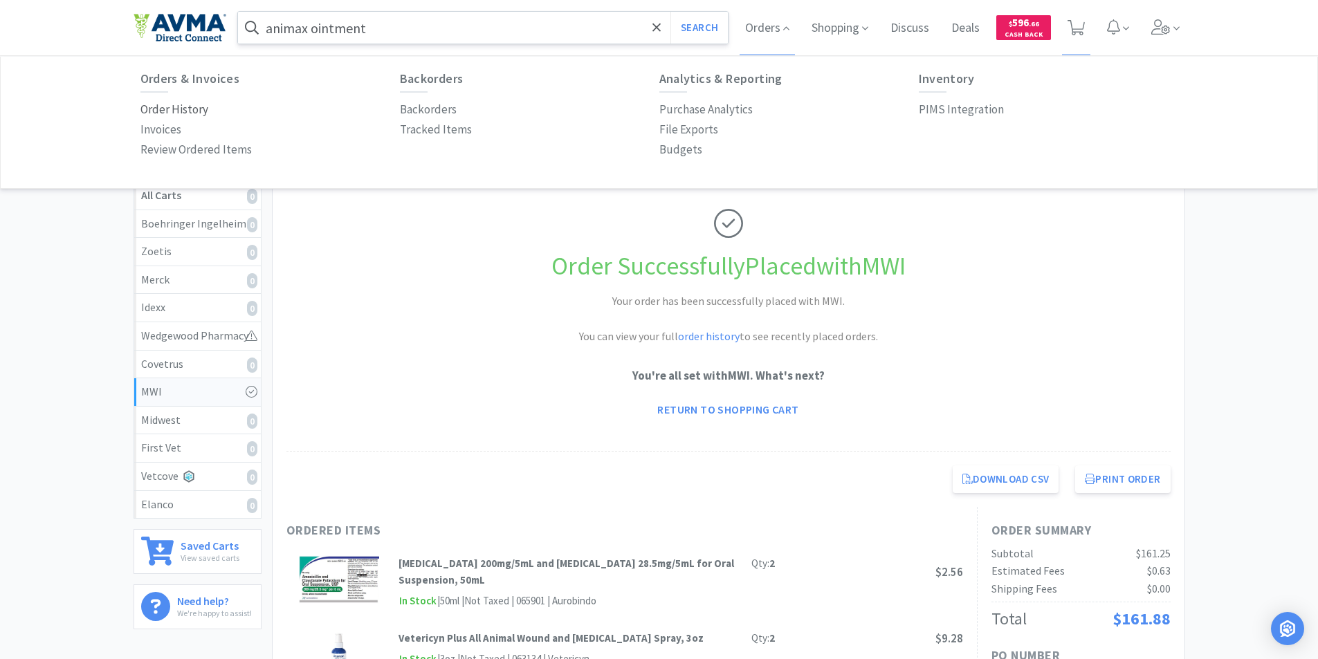
click at [172, 109] on p "Order History" at bounding box center [174, 109] width 68 height 19
